Goal: Navigation & Orientation: Find specific page/section

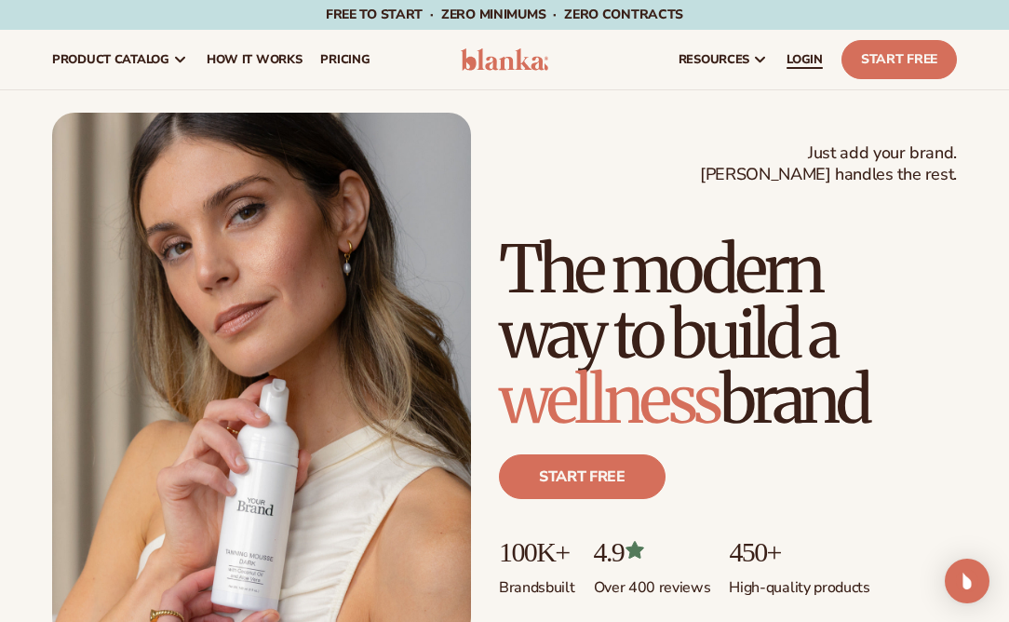
click at [798, 60] on span "LOGIN" at bounding box center [804, 59] width 36 height 15
